Goal: Task Accomplishment & Management: Use online tool/utility

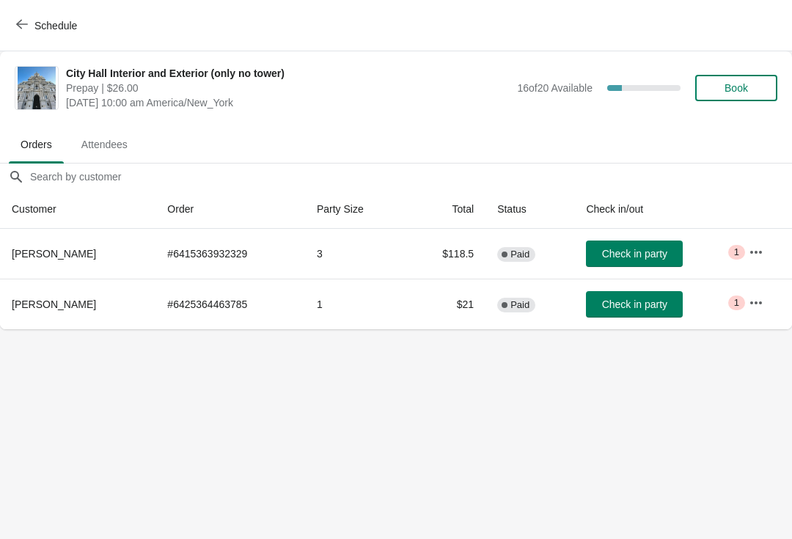
click at [735, 75] on button "Book" at bounding box center [737, 88] width 82 height 26
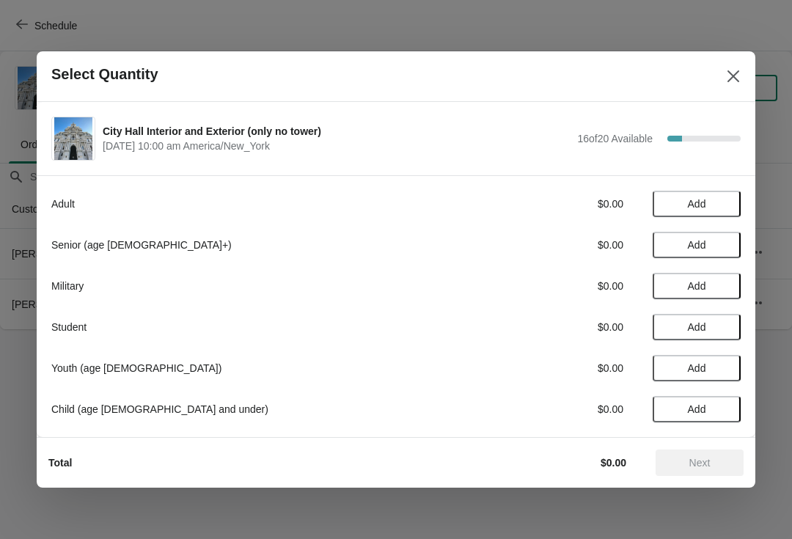
click at [703, 201] on span "Add" at bounding box center [697, 204] width 18 height 12
click at [700, 459] on span "Next" at bounding box center [700, 463] width 21 height 12
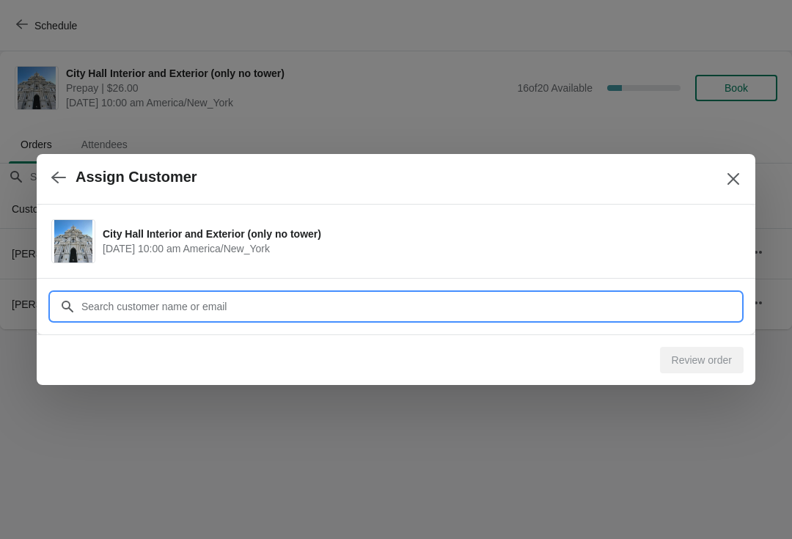
click at [279, 305] on input "Customer" at bounding box center [411, 307] width 660 height 26
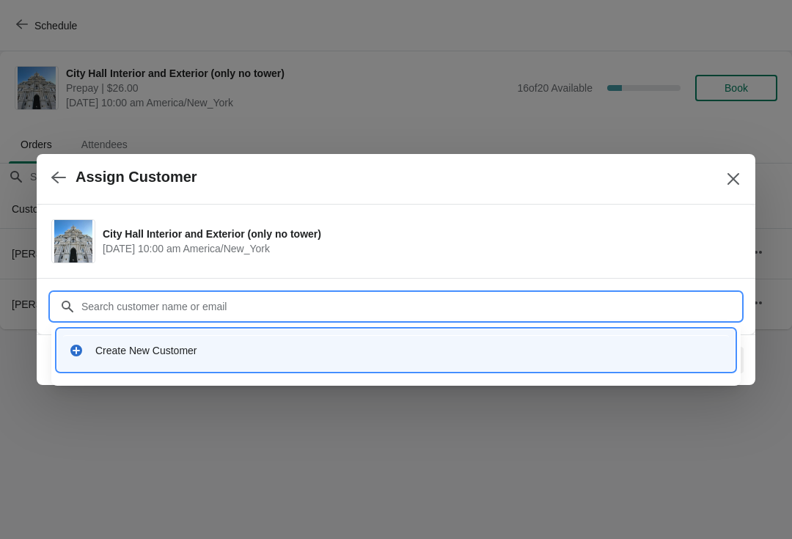
click at [220, 352] on div "Create New Customer" at bounding box center [409, 350] width 628 height 15
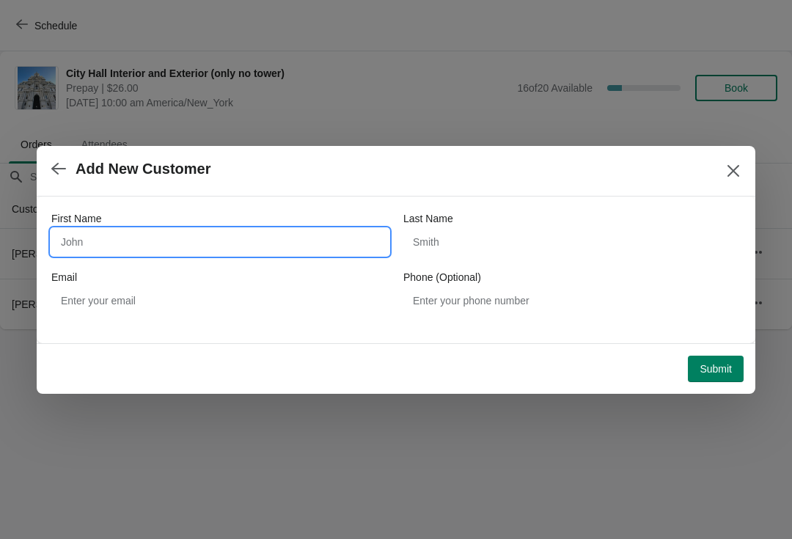
click at [291, 231] on input "First Name" at bounding box center [220, 242] width 338 height 26
type input "[PERSON_NAME]"
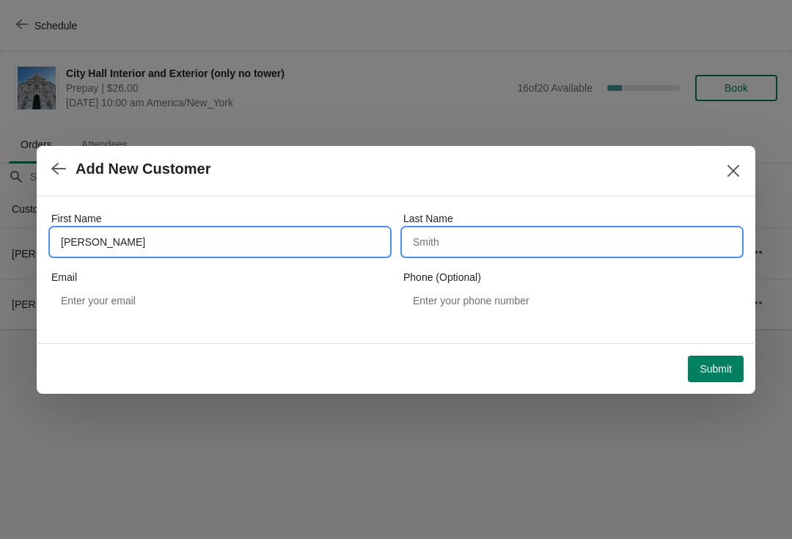
click at [530, 253] on input "Last Name" at bounding box center [573, 242] width 338 height 26
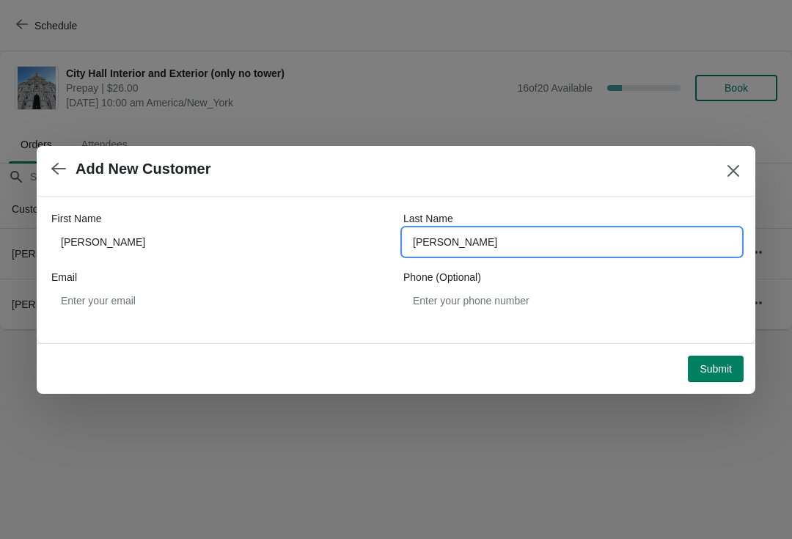
type input "[PERSON_NAME]"
click at [713, 371] on span "Submit" at bounding box center [716, 369] width 32 height 12
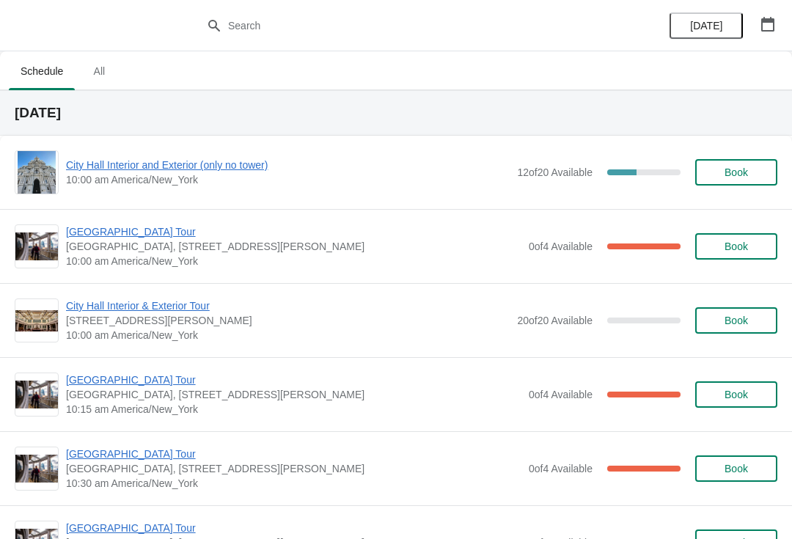
click at [148, 230] on span "City Hall Tower Tour" at bounding box center [294, 232] width 456 height 15
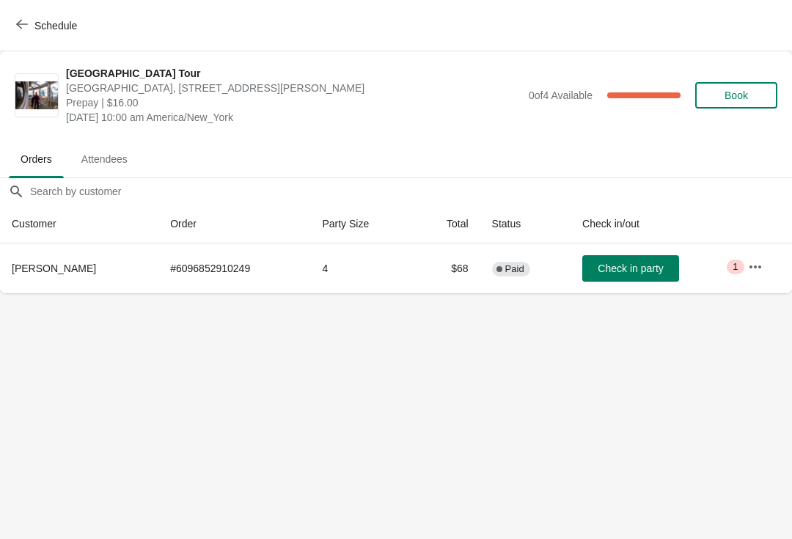
click at [635, 270] on span "Check in party" at bounding box center [630, 269] width 65 height 12
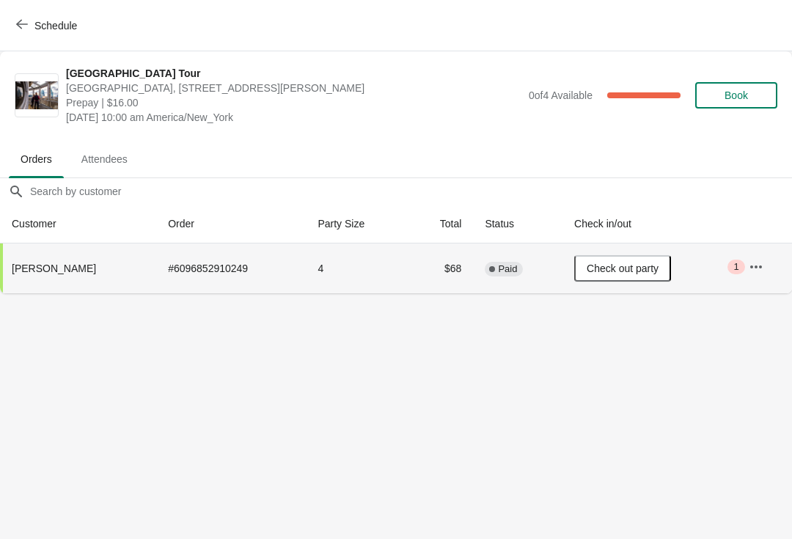
click at [62, 32] on span "Schedule" at bounding box center [55, 26] width 43 height 12
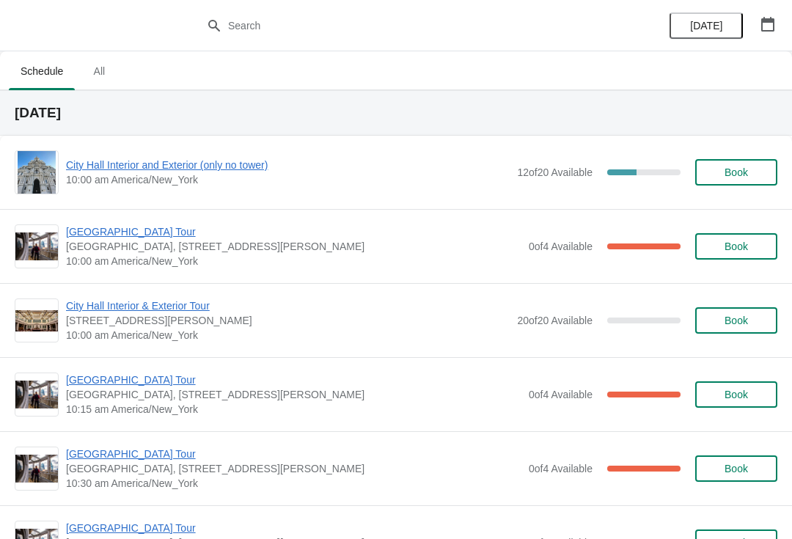
click at [249, 162] on span "City Hall Interior and Exterior (only no tower)" at bounding box center [288, 165] width 444 height 15
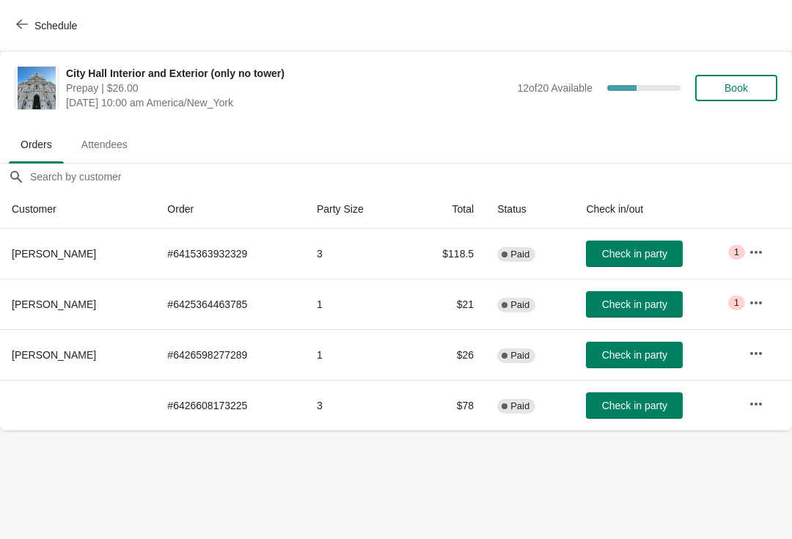
click at [636, 247] on button "Check in party" at bounding box center [634, 254] width 97 height 26
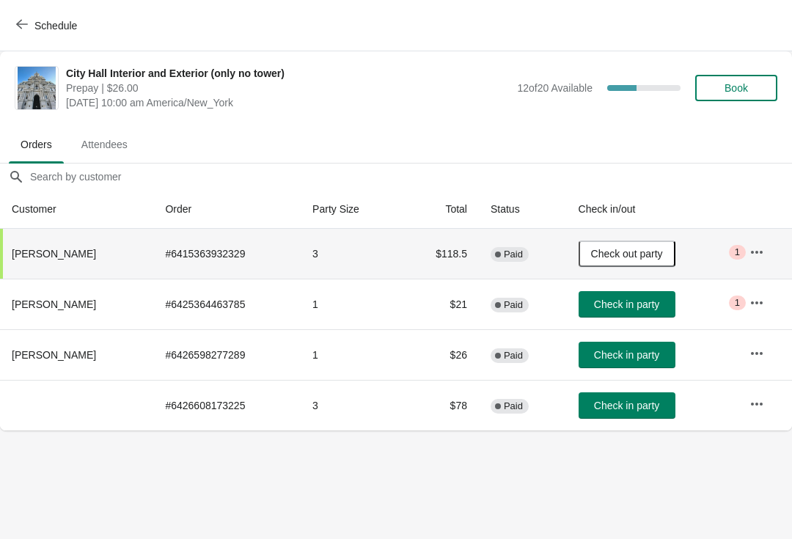
click at [644, 350] on span "Check in party" at bounding box center [626, 355] width 65 height 12
